Goal: Information Seeking & Learning: Learn about a topic

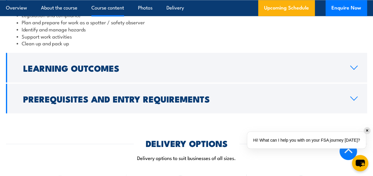
scroll to position [534, 0]
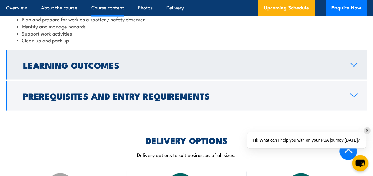
click at [355, 61] on link "Learning Outcomes" at bounding box center [186, 65] width 361 height 30
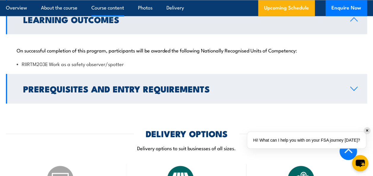
click at [357, 82] on link "Prerequisites and Entry Requirements" at bounding box center [186, 89] width 361 height 30
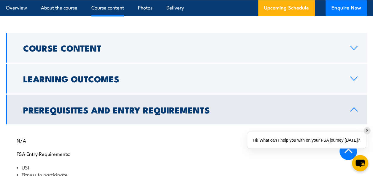
scroll to position [445, 0]
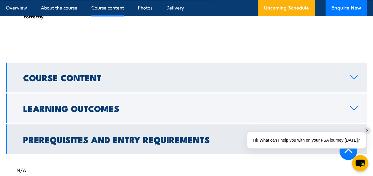
click at [356, 80] on icon at bounding box center [354, 77] width 8 height 5
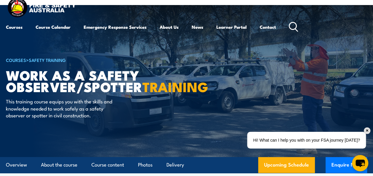
scroll to position [0, 0]
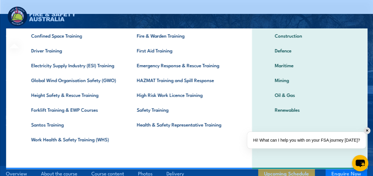
click at [6, 36] on div "COURSE TOPICS All Course Topics Aviation Safety Training Confined Space Trainin…" at bounding box center [129, 76] width 246 height 188
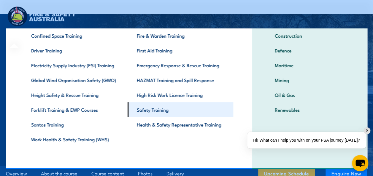
click at [154, 111] on link "Safety Training" at bounding box center [180, 109] width 106 height 15
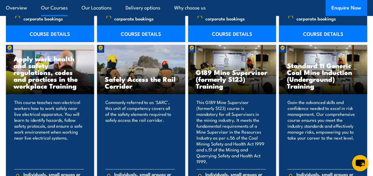
scroll to position [772, 0]
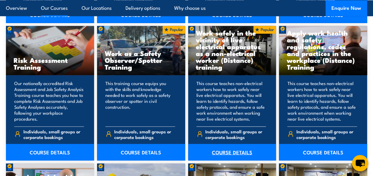
click at [232, 144] on link "COURSE DETAILS" at bounding box center [232, 152] width 88 height 17
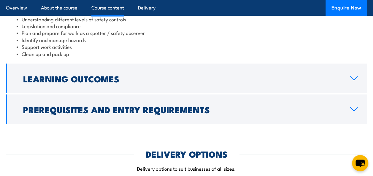
scroll to position [624, 0]
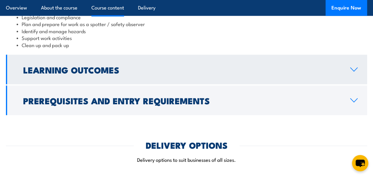
click at [355, 68] on icon at bounding box center [354, 70] width 7 height 4
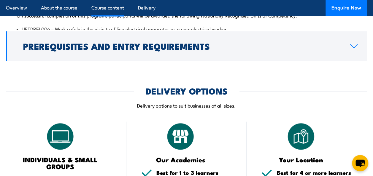
scroll to position [561, 0]
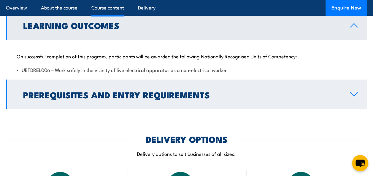
click at [355, 80] on link "Prerequisites and Entry Requirements" at bounding box center [186, 95] width 361 height 30
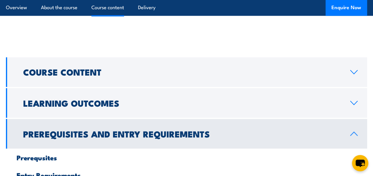
scroll to position [518, 0]
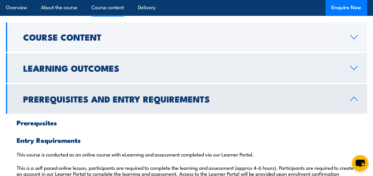
click at [355, 66] on icon at bounding box center [354, 68] width 8 height 5
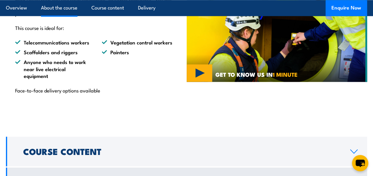
scroll to position [394, 0]
